Goal: Task Accomplishment & Management: Use online tool/utility

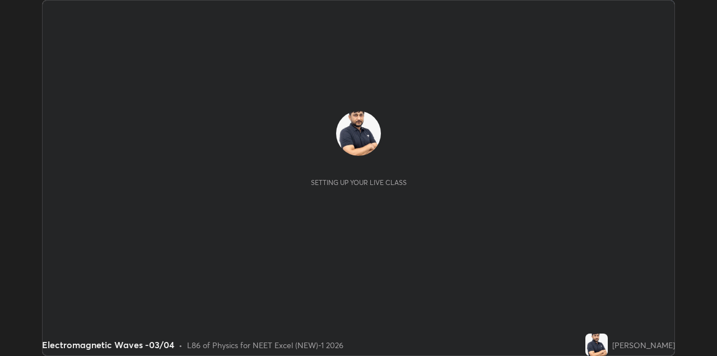
scroll to position [356, 717]
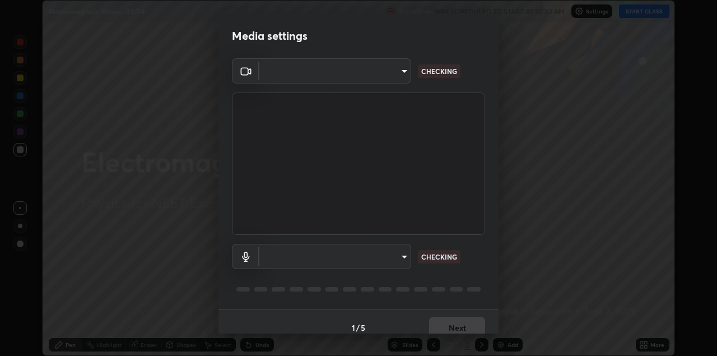
click at [378, 77] on body "Erase all Electromagnetic Waves -03/04 Recording WAS SCHEDULED TO START AT 10:3…" at bounding box center [358, 178] width 717 height 356
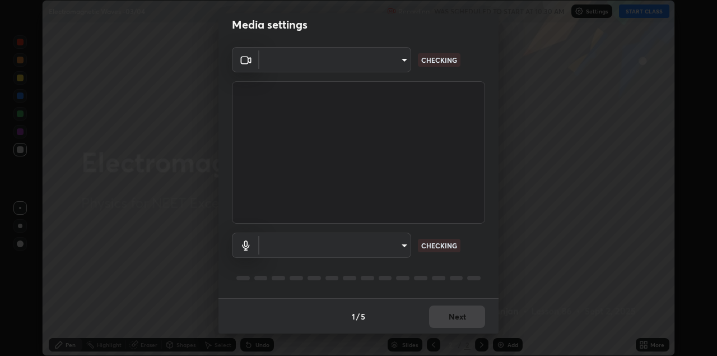
type input "328e6f2585a3e25061caa5f7d933288efad2554777a51eb926c3b8af65148c91"
type input "8561d0645ec67383fa690b6bf58298da522add8bf1cd43f27a04a8968649231f"
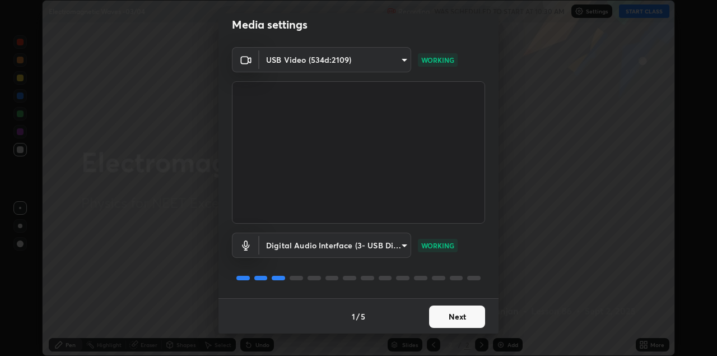
click at [457, 318] on button "Next" at bounding box center [457, 316] width 56 height 22
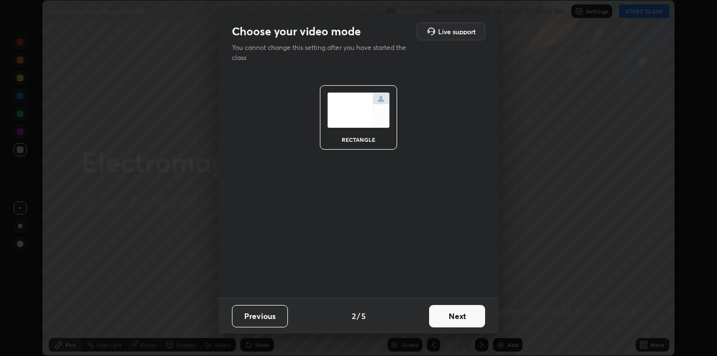
scroll to position [0, 0]
click at [463, 319] on button "Next" at bounding box center [457, 316] width 56 height 22
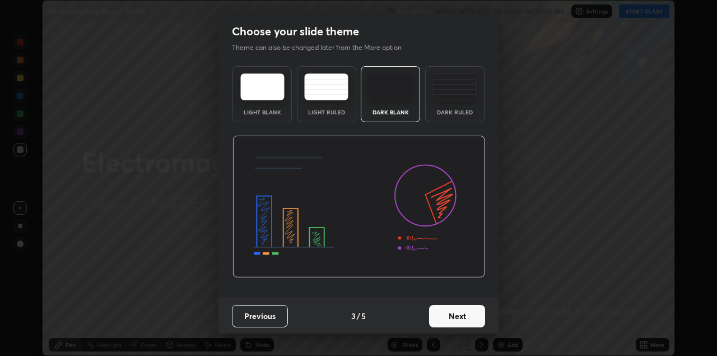
click at [471, 320] on button "Next" at bounding box center [457, 316] width 56 height 22
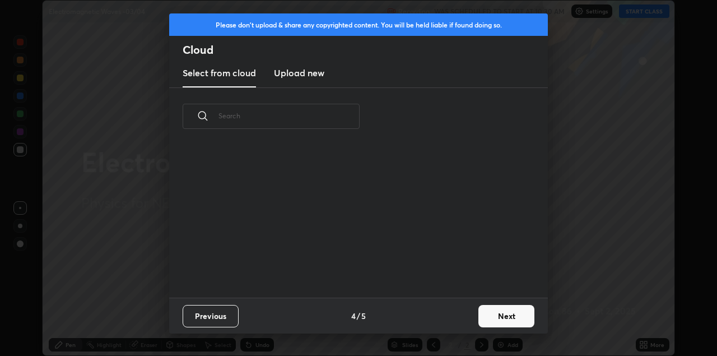
click at [479, 318] on button "Next" at bounding box center [507, 316] width 56 height 22
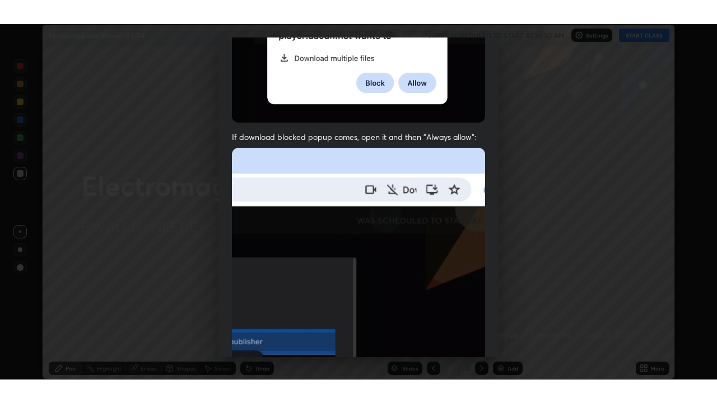
scroll to position [240, 0]
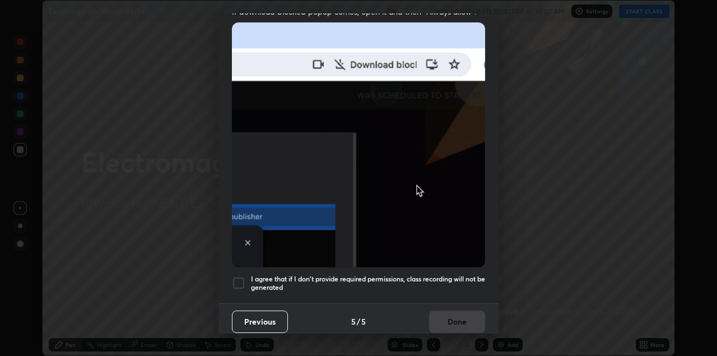
click at [240, 279] on div at bounding box center [238, 282] width 13 height 13
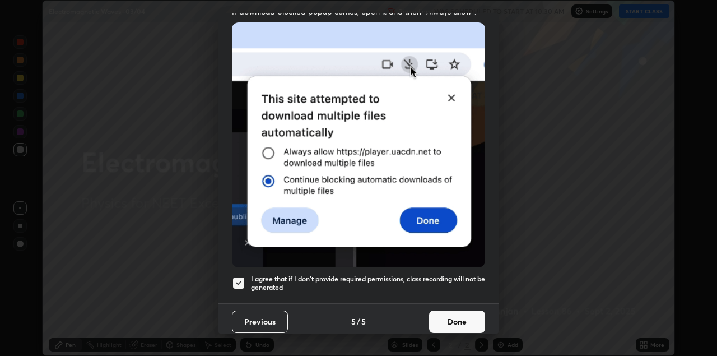
click at [446, 314] on button "Done" at bounding box center [457, 321] width 56 height 22
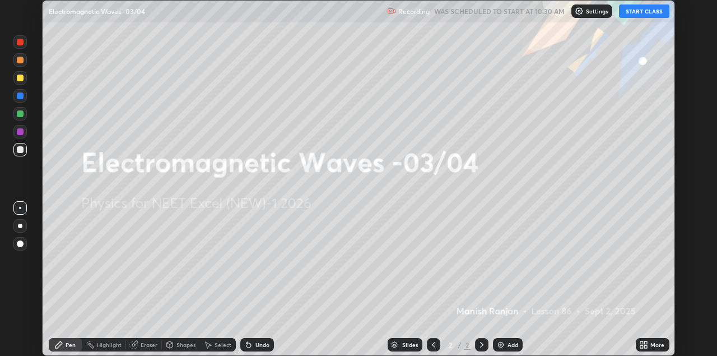
click at [643, 348] on icon at bounding box center [642, 346] width 3 height 3
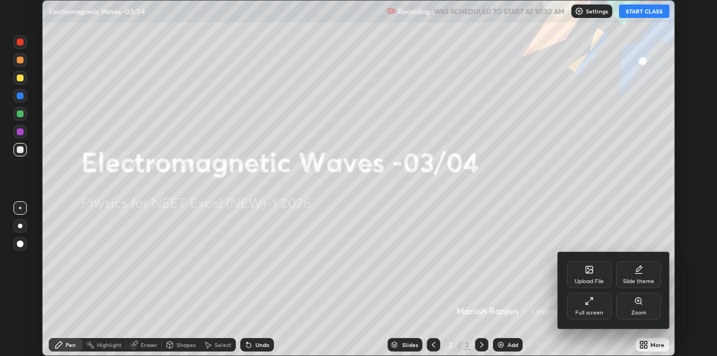
click at [593, 308] on div "Full screen" at bounding box center [589, 306] width 45 height 27
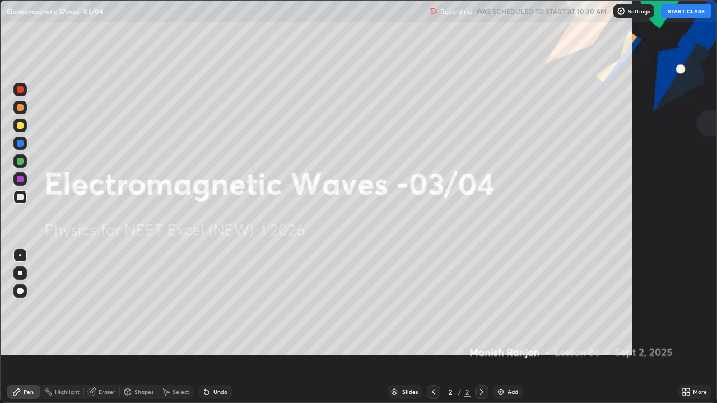
scroll to position [403, 717]
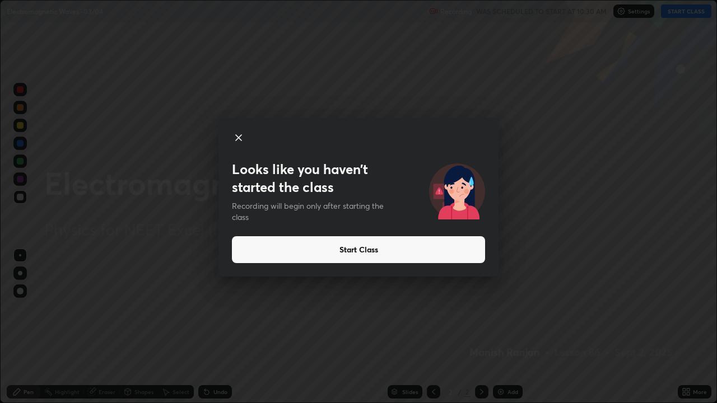
click at [387, 252] on button "Start Class" at bounding box center [358, 249] width 253 height 27
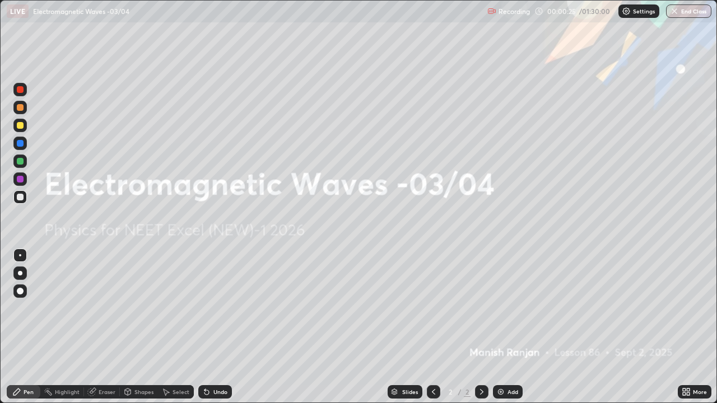
click at [499, 355] on img at bounding box center [501, 392] width 9 height 9
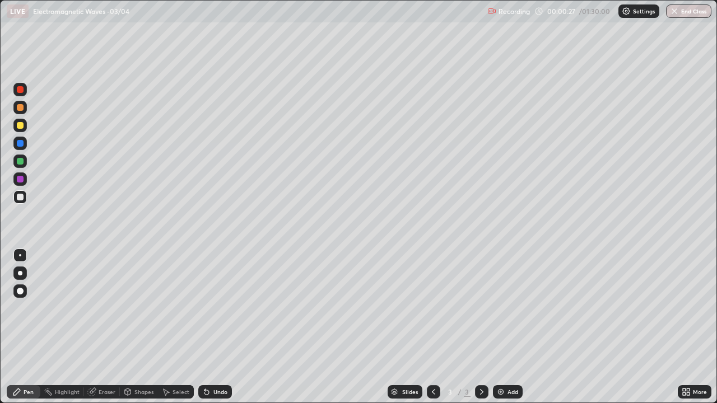
click at [18, 126] on div at bounding box center [20, 125] width 7 height 7
click at [485, 355] on icon at bounding box center [481, 392] width 9 height 9
click at [505, 355] on div "Add" at bounding box center [508, 392] width 30 height 13
click at [18, 126] on div at bounding box center [20, 125] width 7 height 7
click at [509, 355] on div "Add" at bounding box center [508, 392] width 30 height 13
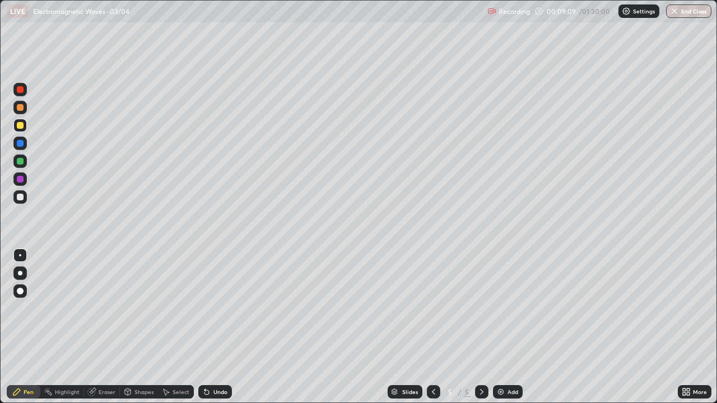
click at [24, 200] on div at bounding box center [19, 197] width 13 height 13
click at [21, 124] on div at bounding box center [20, 125] width 7 height 7
click at [497, 355] on img at bounding box center [501, 392] width 9 height 9
click at [498, 355] on img at bounding box center [501, 392] width 9 height 9
click at [20, 197] on div at bounding box center [20, 197] width 7 height 7
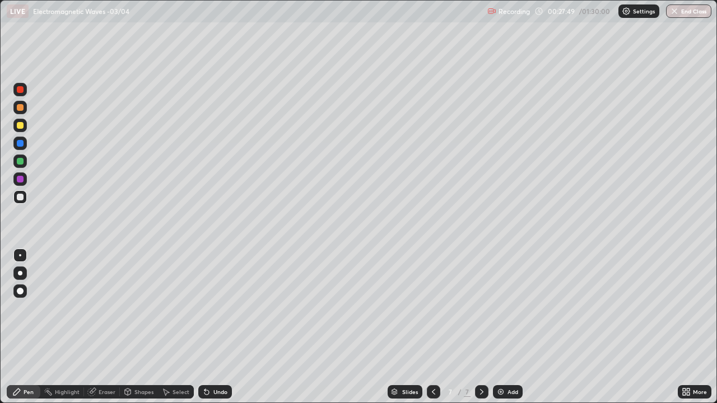
click at [500, 355] on img at bounding box center [501, 392] width 9 height 9
click at [26, 196] on div at bounding box center [19, 197] width 13 height 13
click at [20, 126] on div at bounding box center [20, 125] width 7 height 7
click at [19, 108] on div at bounding box center [20, 107] width 7 height 7
click at [497, 355] on img at bounding box center [501, 392] width 9 height 9
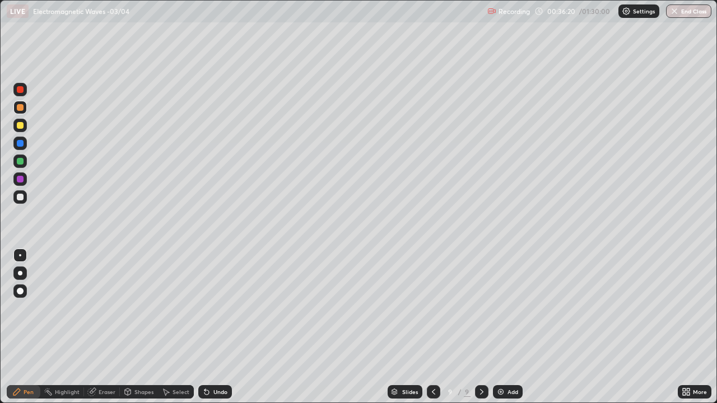
click at [20, 202] on div at bounding box center [19, 197] width 13 height 13
click at [20, 123] on div at bounding box center [20, 125] width 7 height 7
click at [434, 355] on icon at bounding box center [433, 392] width 9 height 9
click at [482, 355] on icon at bounding box center [481, 392] width 9 height 9
click at [434, 355] on icon at bounding box center [433, 392] width 9 height 9
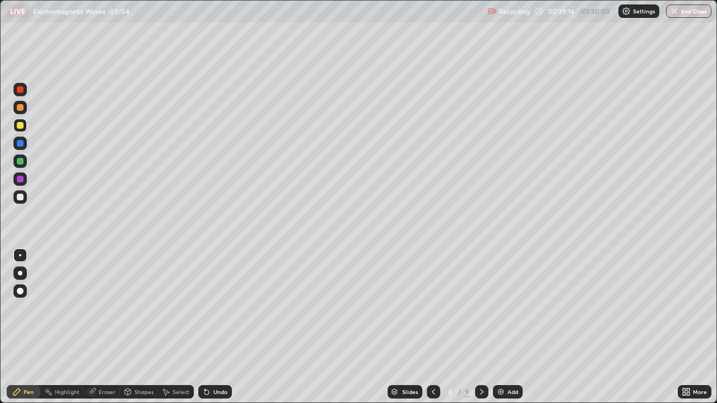
click at [485, 355] on div at bounding box center [481, 392] width 13 height 13
click at [19, 107] on div at bounding box center [20, 107] width 7 height 7
click at [19, 194] on div at bounding box center [20, 197] width 7 height 7
click at [433, 355] on icon at bounding box center [433, 392] width 9 height 9
click at [480, 355] on icon at bounding box center [481, 392] width 3 height 6
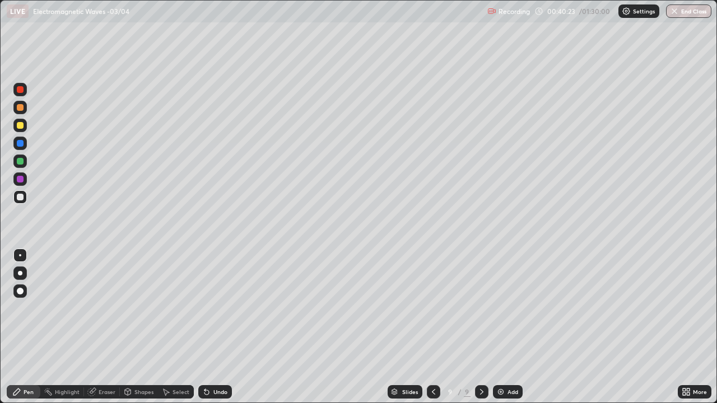
click at [478, 355] on icon at bounding box center [481, 392] width 9 height 9
click at [20, 126] on div at bounding box center [20, 125] width 7 height 7
click at [508, 355] on div "Add" at bounding box center [513, 392] width 11 height 6
click at [21, 197] on div at bounding box center [20, 197] width 7 height 7
click at [21, 128] on div at bounding box center [20, 125] width 7 height 7
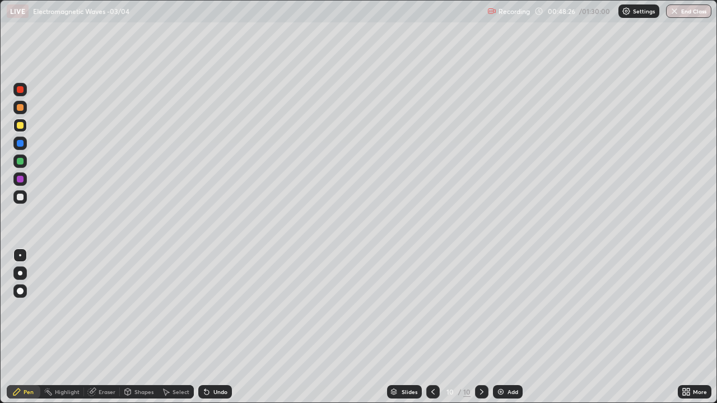
click at [22, 108] on div at bounding box center [20, 107] width 7 height 7
click at [508, 355] on div "Add" at bounding box center [513, 392] width 11 height 6
click at [23, 200] on div at bounding box center [19, 197] width 13 height 13
click at [434, 355] on icon at bounding box center [433, 392] width 9 height 9
click at [22, 127] on div at bounding box center [20, 125] width 7 height 7
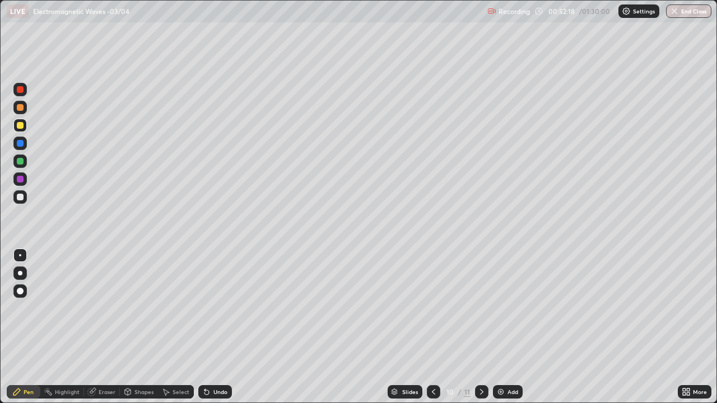
click at [18, 160] on div at bounding box center [20, 161] width 7 height 7
click at [19, 122] on div at bounding box center [19, 125] width 13 height 13
click at [498, 355] on img at bounding box center [501, 392] width 9 height 9
click at [508, 355] on div "Add" at bounding box center [513, 392] width 11 height 6
click at [26, 201] on div at bounding box center [19, 197] width 13 height 13
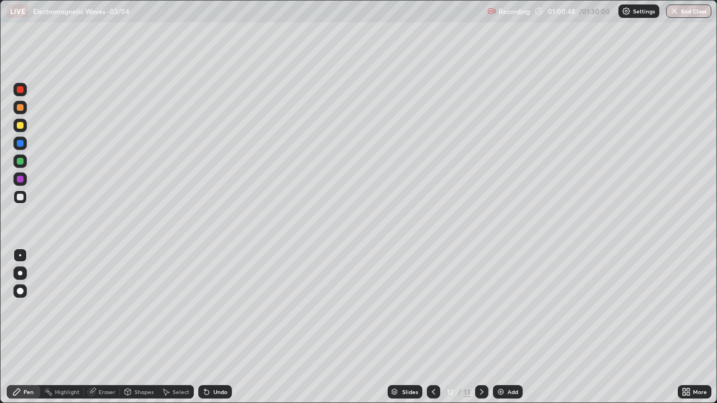
click at [512, 355] on div "Slides 12 / 13 Add" at bounding box center [455, 392] width 446 height 22
click at [503, 355] on img at bounding box center [501, 392] width 9 height 9
click at [498, 355] on img at bounding box center [501, 392] width 9 height 9
click at [497, 355] on img at bounding box center [501, 392] width 9 height 9
click at [505, 355] on div "Add" at bounding box center [508, 392] width 30 height 13
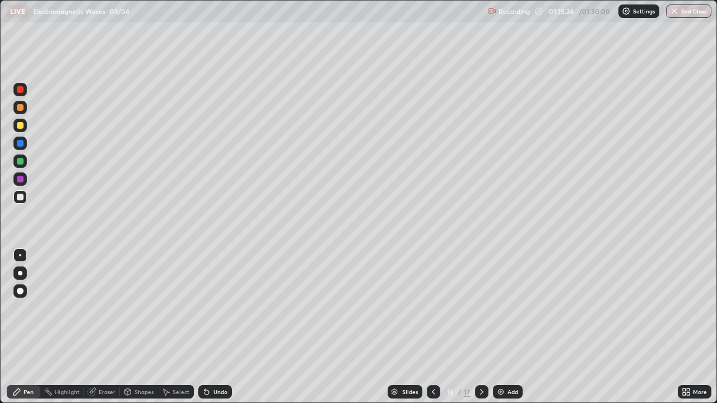
click at [20, 127] on div at bounding box center [20, 125] width 7 height 7
click at [20, 197] on div at bounding box center [20, 197] width 7 height 7
click at [20, 109] on div at bounding box center [20, 107] width 7 height 7
click at [508, 355] on div "Add" at bounding box center [513, 392] width 11 height 6
click at [26, 198] on div at bounding box center [19, 197] width 13 height 13
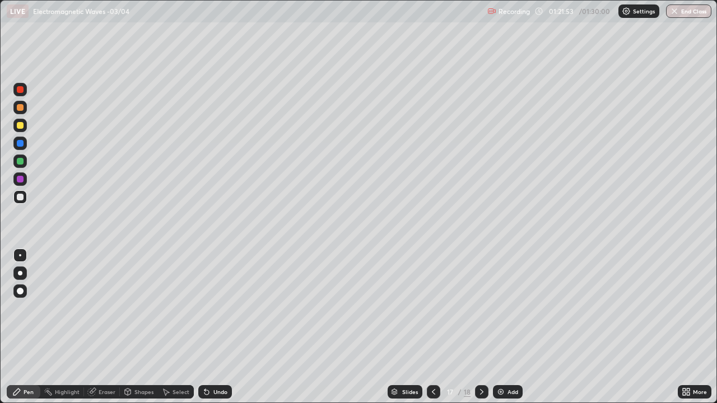
click at [487, 355] on div at bounding box center [481, 392] width 13 height 13
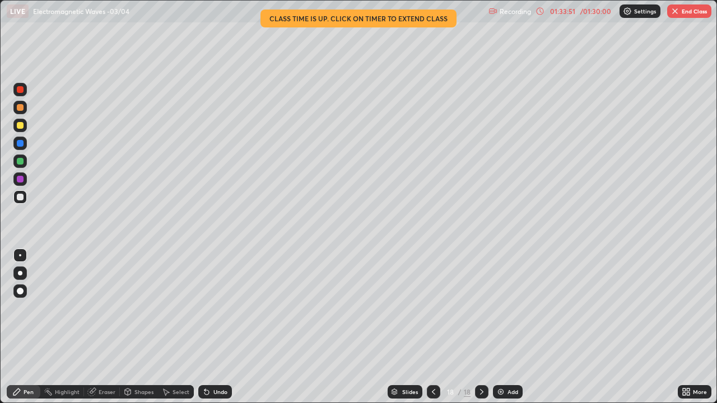
click at [685, 6] on button "End Class" at bounding box center [689, 10] width 44 height 13
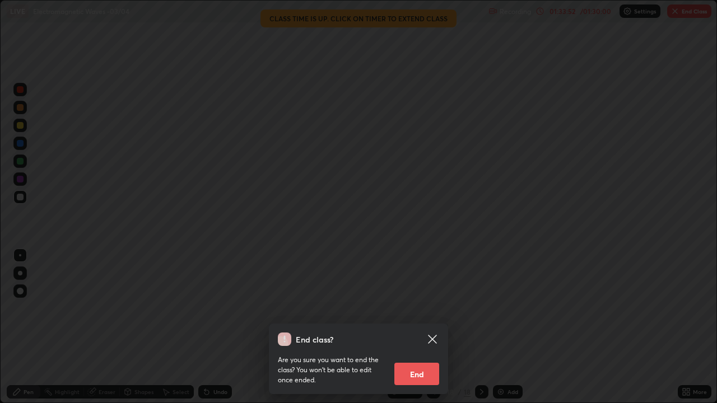
click at [416, 355] on button "End" at bounding box center [417, 374] width 45 height 22
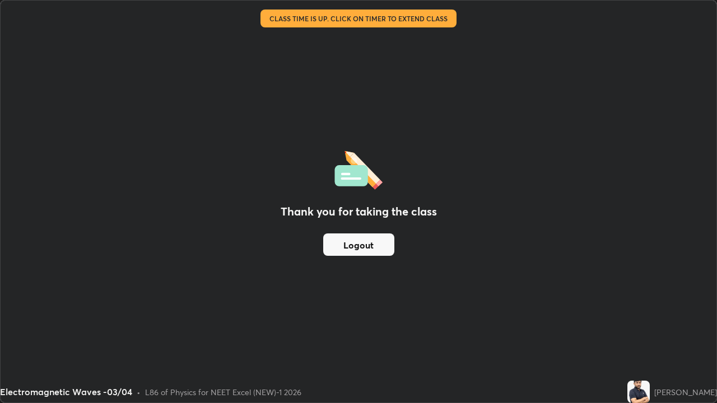
click at [364, 244] on button "Logout" at bounding box center [358, 245] width 71 height 22
click at [358, 244] on button "Logout" at bounding box center [358, 245] width 71 height 22
click at [358, 246] on button "Logout" at bounding box center [358, 245] width 71 height 22
click at [354, 244] on button "Logout" at bounding box center [358, 245] width 71 height 22
